Goal: Download file/media

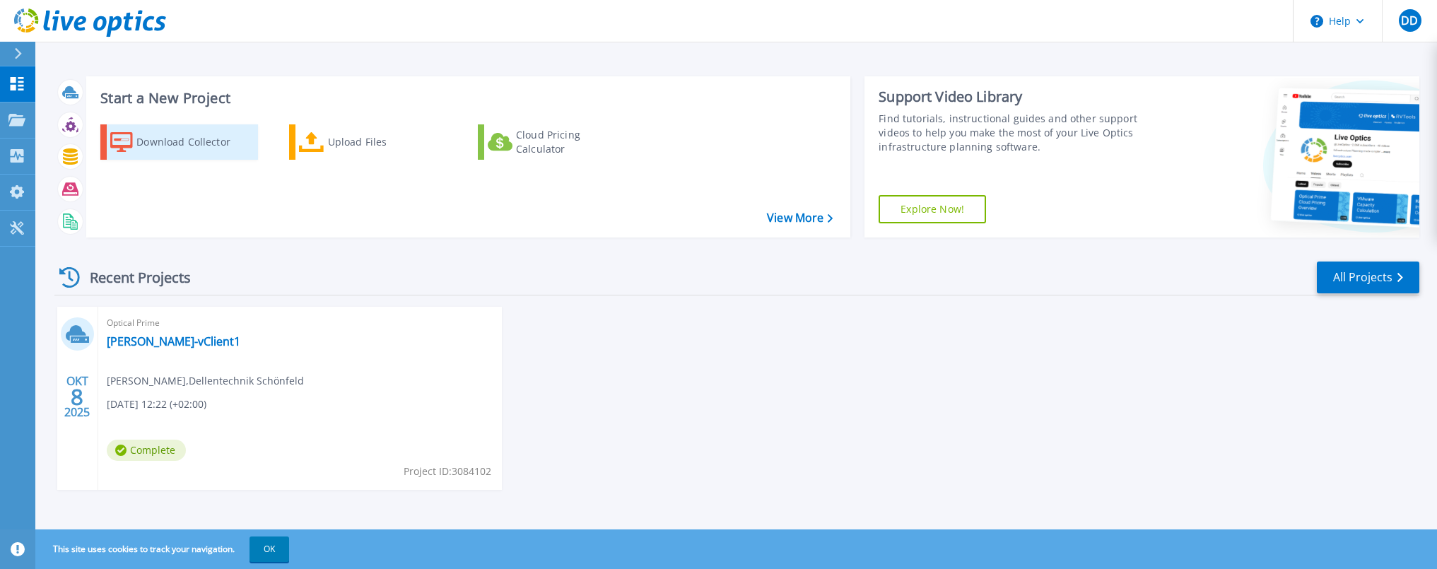
click at [148, 143] on div "Download Collector" at bounding box center [192, 142] width 113 height 28
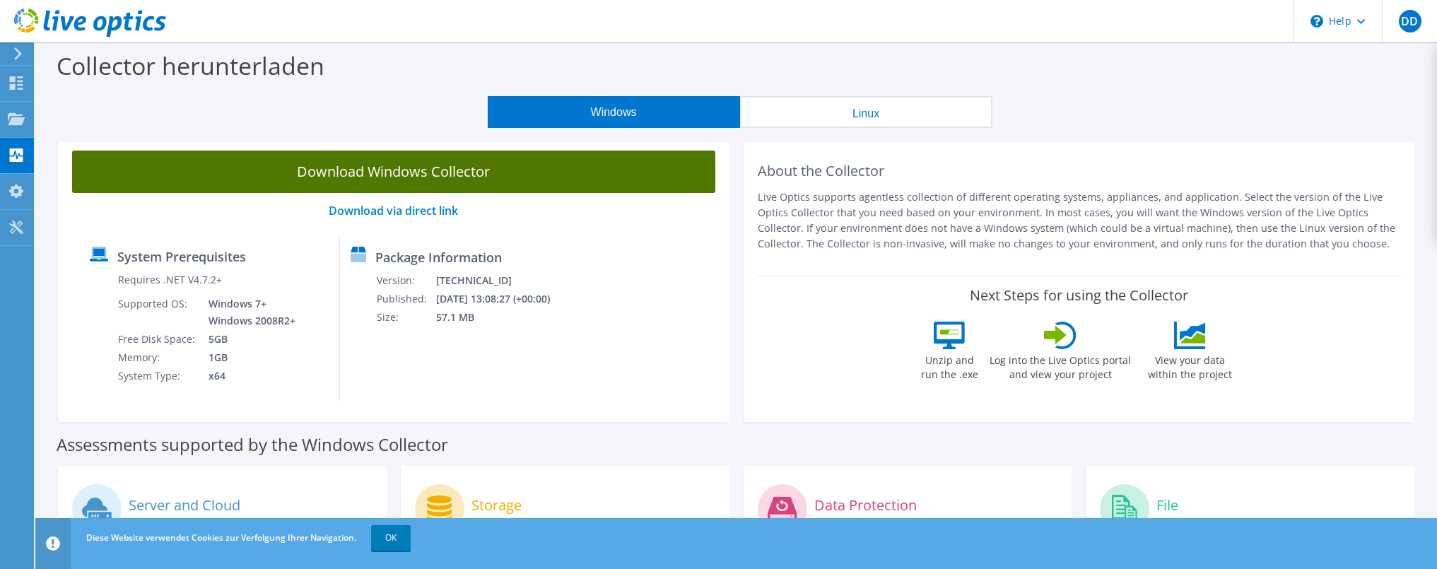
click at [441, 170] on link "Download Windows Collector" at bounding box center [393, 172] width 643 height 42
